Goal: Navigation & Orientation: Find specific page/section

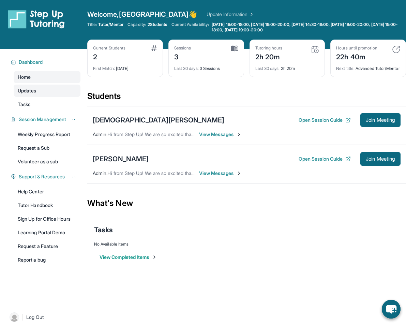
click at [46, 90] on link "Updates" at bounding box center [47, 90] width 67 height 12
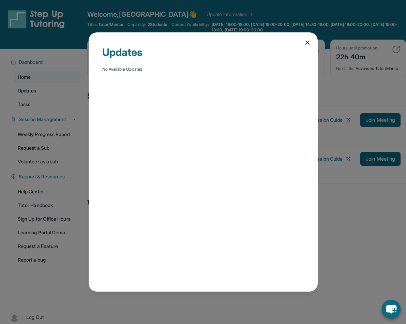
click at [309, 42] on icon at bounding box center [307, 42] width 7 height 7
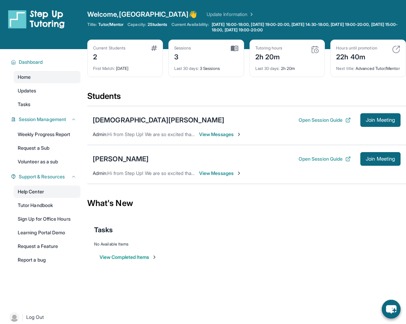
click at [52, 190] on link "Help Center" at bounding box center [47, 191] width 67 height 12
